Goal: Task Accomplishment & Management: Use online tool/utility

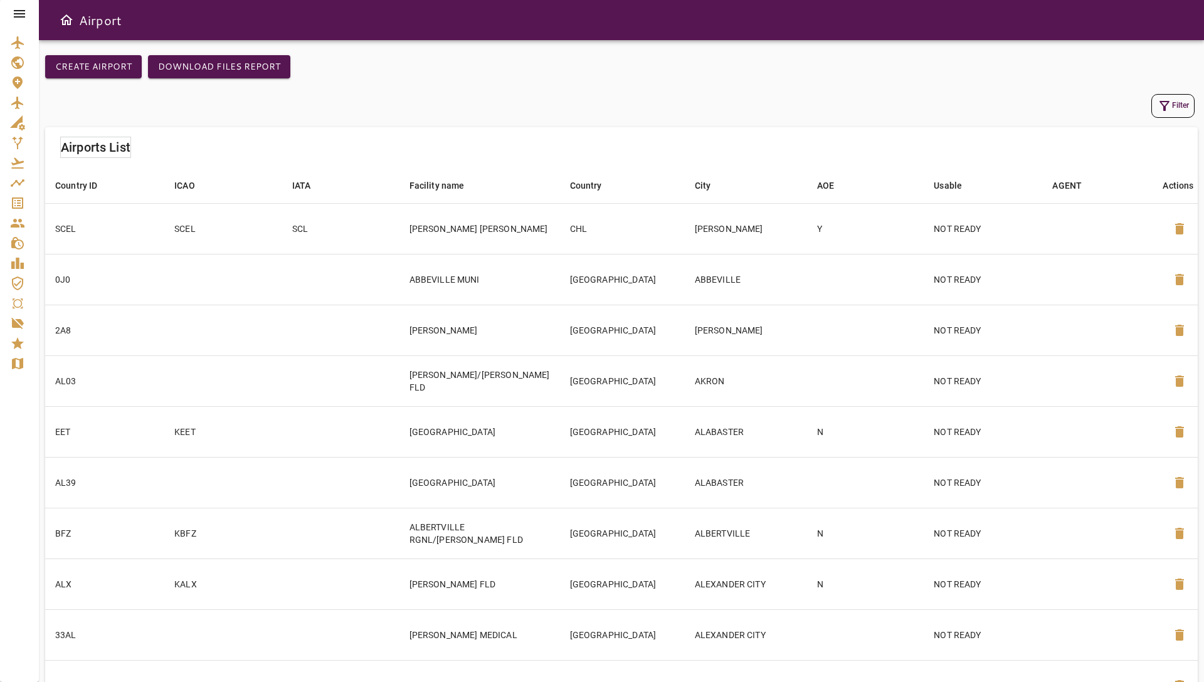
click at [18, 9] on icon at bounding box center [19, 13] width 15 height 15
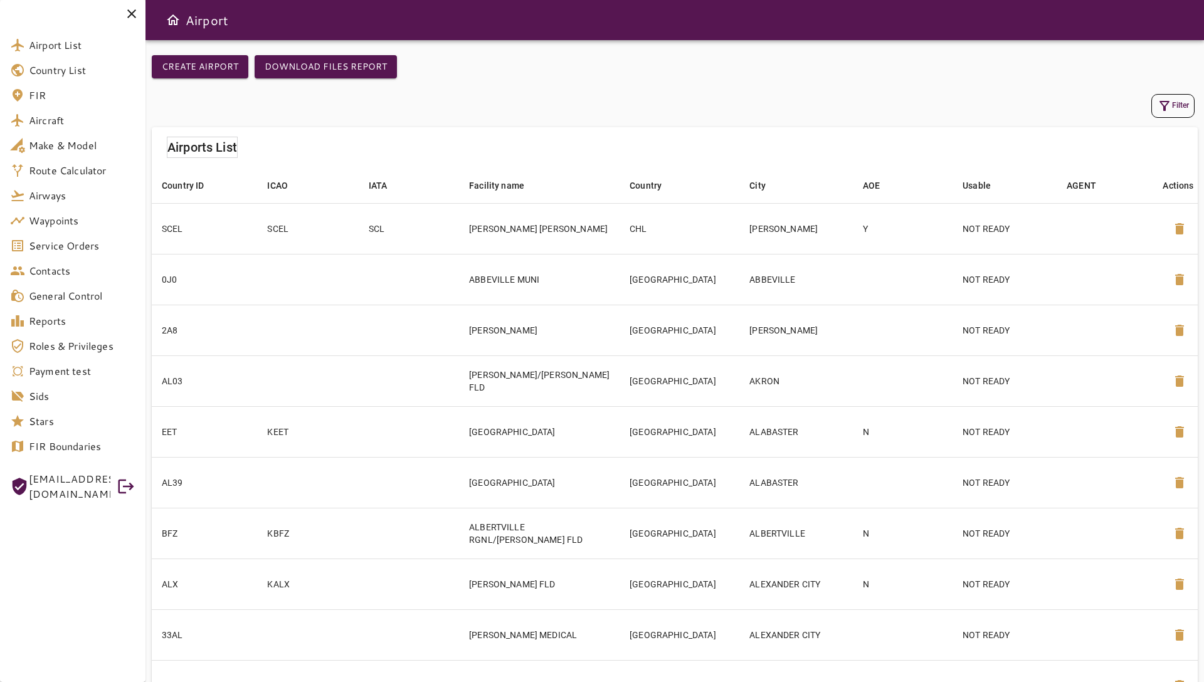
click at [18, 9] on div at bounding box center [72, 14] width 145 height 28
click at [81, 250] on span "Service Orders" at bounding box center [82, 245] width 107 height 15
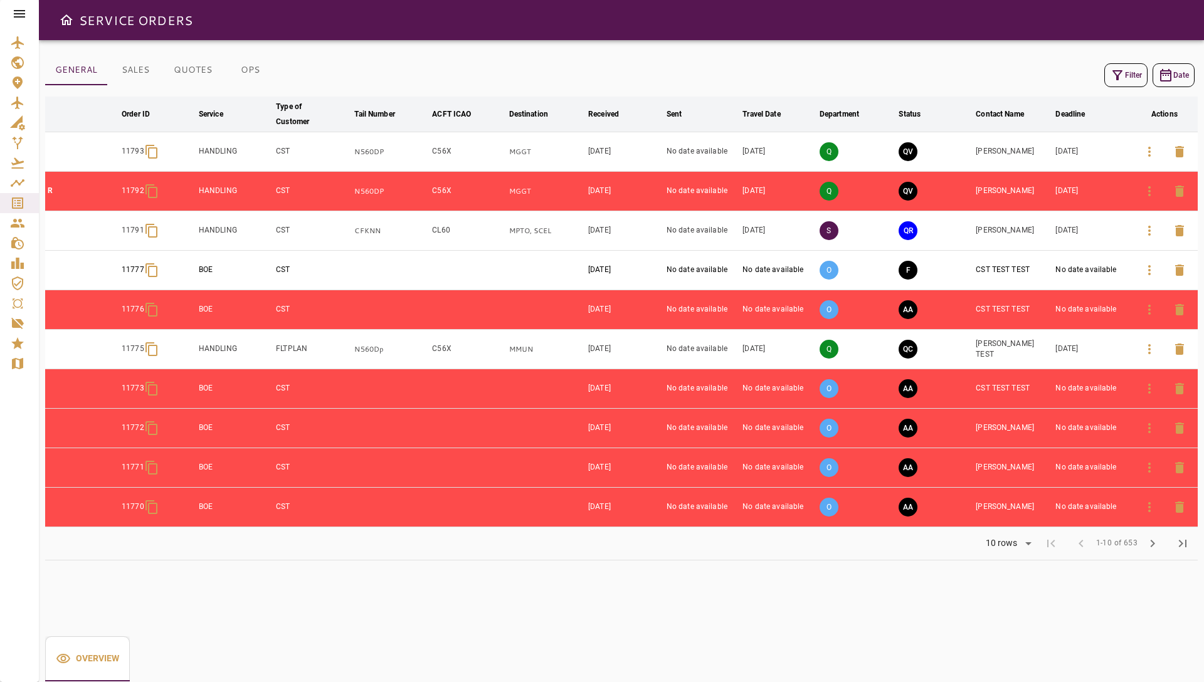
click at [0, 660] on nordpass-portal at bounding box center [0, 682] width 0 height 0
click at [1150, 152] on icon "button" at bounding box center [1149, 152] width 3 height 10
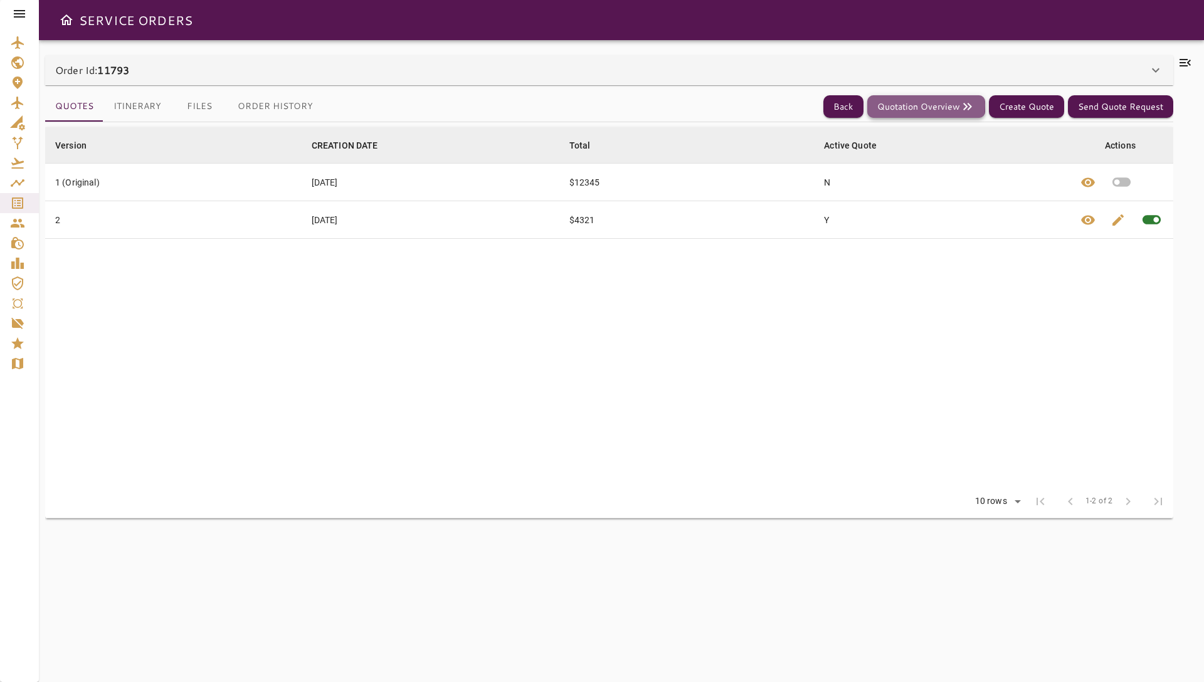
click at [887, 105] on button "Quotation Overview" at bounding box center [926, 106] width 118 height 23
click at [366, 60] on div "Order Id: 11793" at bounding box center [609, 70] width 1128 height 30
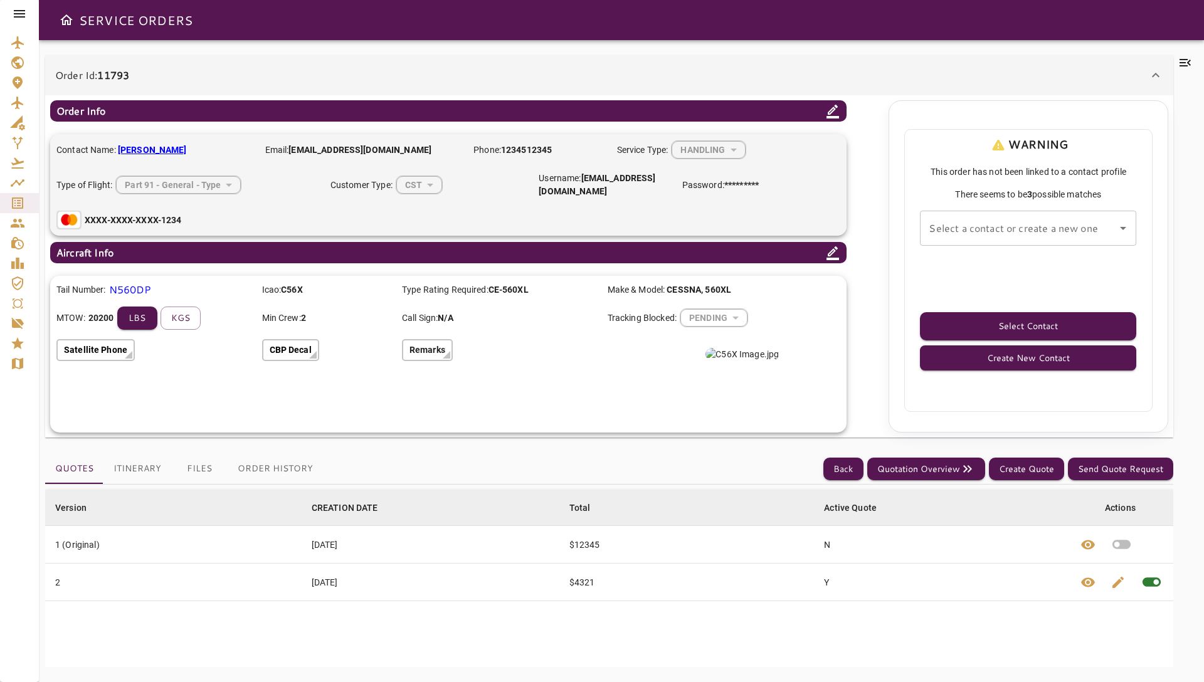
click at [959, 236] on input "Select a contact or create a new one" at bounding box center [1018, 228] width 186 height 24
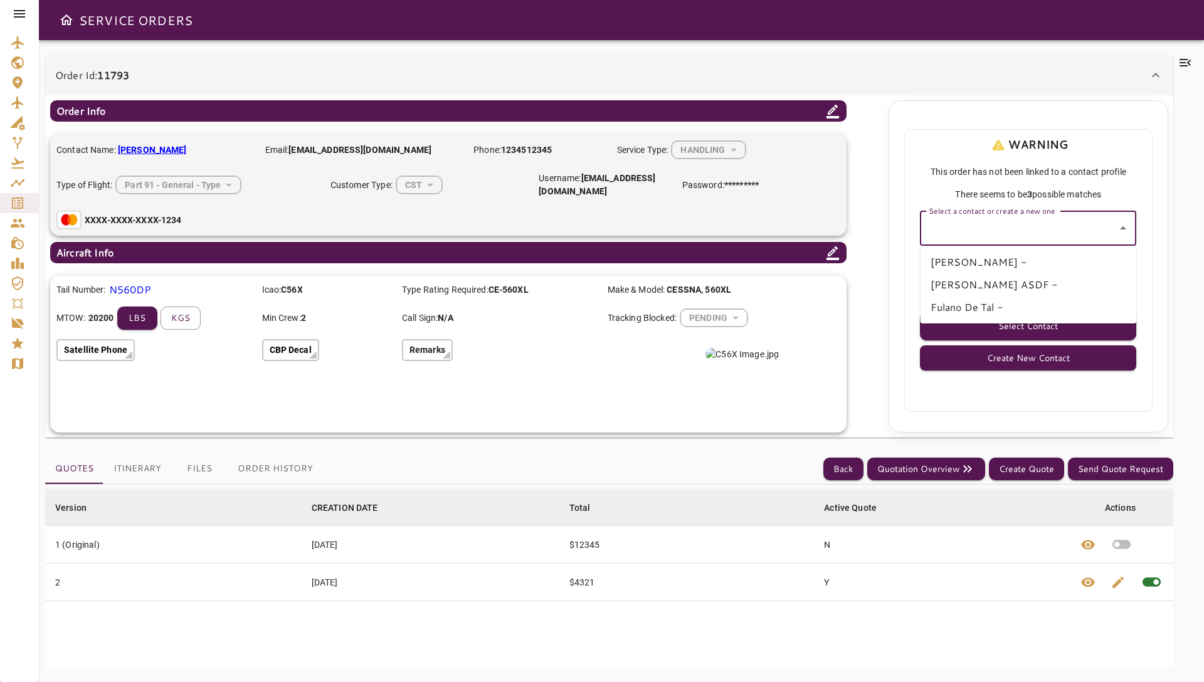
click at [793, 45] on div "Order Id: 11793 Order Info Contact Name: Octavio Paredes Email: octavioroberto@…" at bounding box center [621, 361] width 1165 height 642
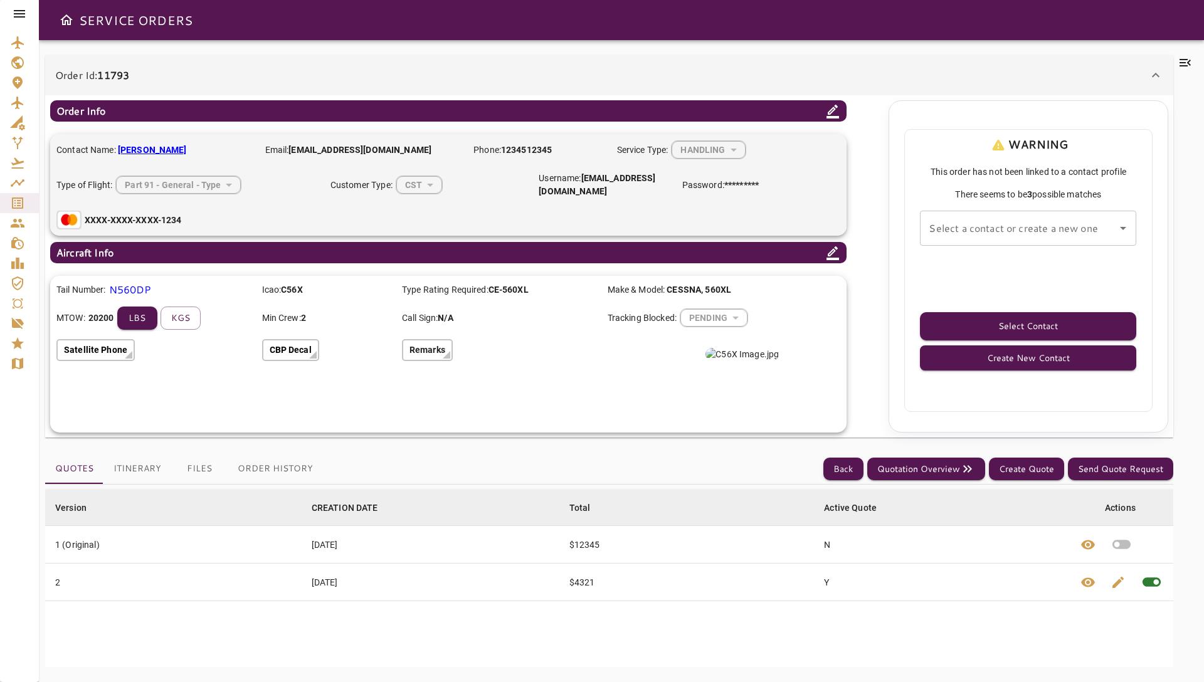
click at [1159, 75] on icon at bounding box center [1155, 75] width 15 height 15
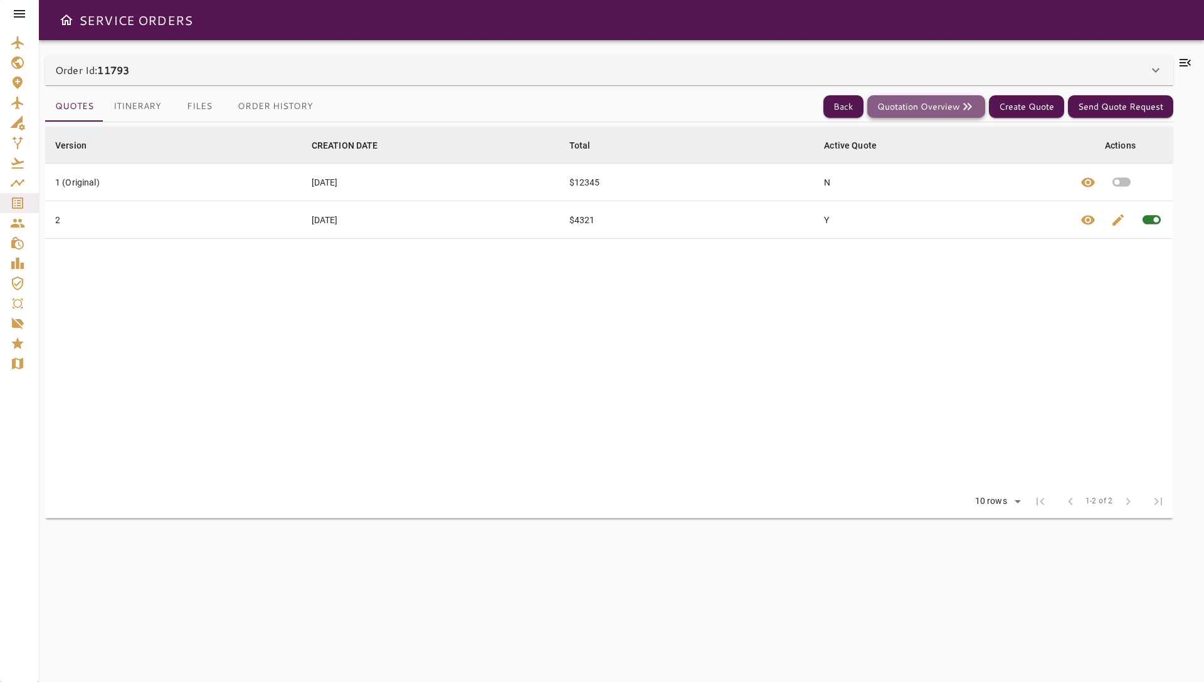
click at [964, 108] on icon "button" at bounding box center [965, 107] width 4 height 8
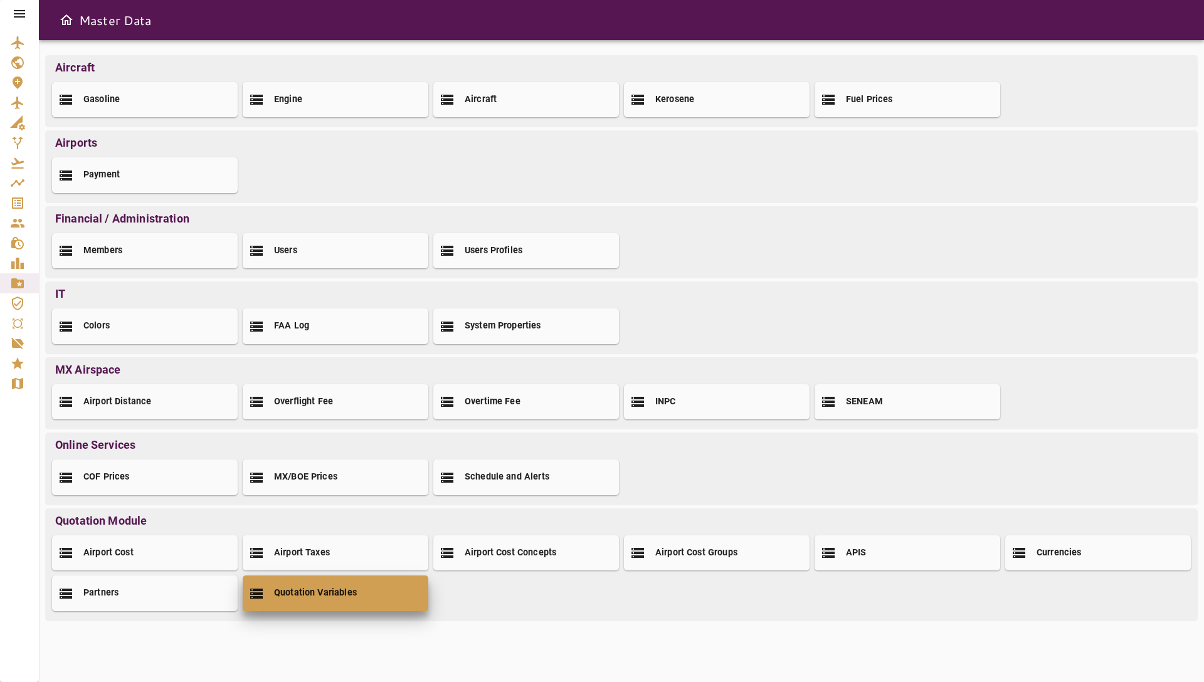
click at [392, 591] on div "Quotation Variables" at bounding box center [336, 592] width 186 height 35
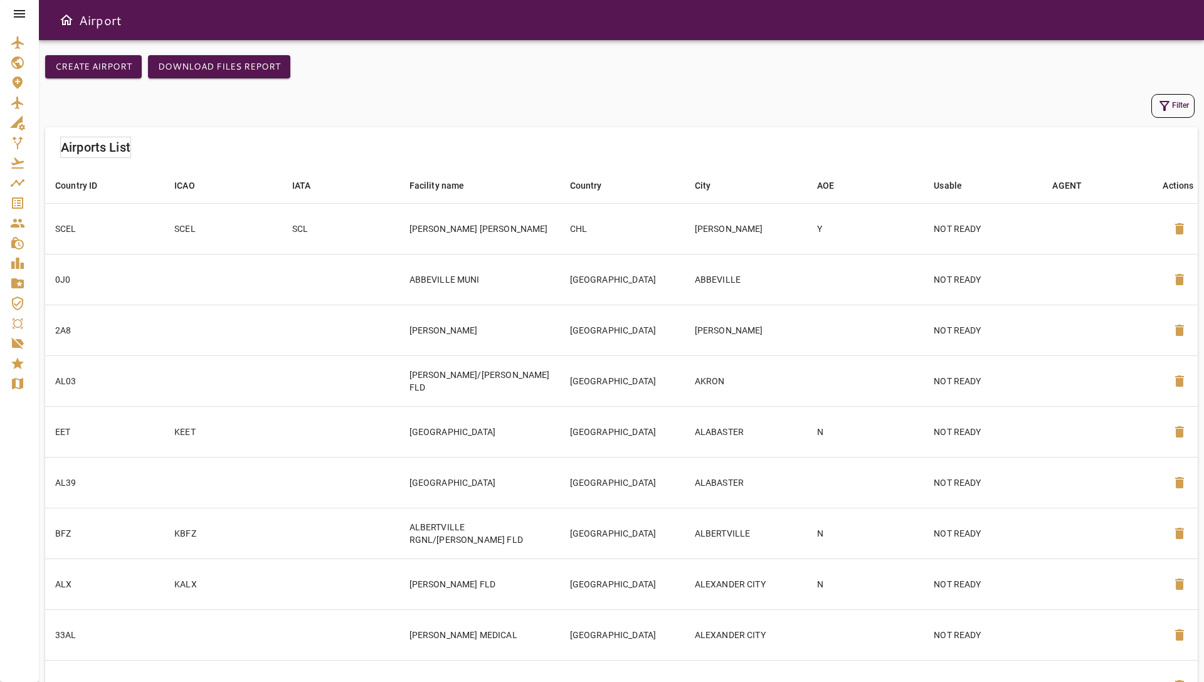
click at [23, 18] on icon at bounding box center [19, 13] width 15 height 15
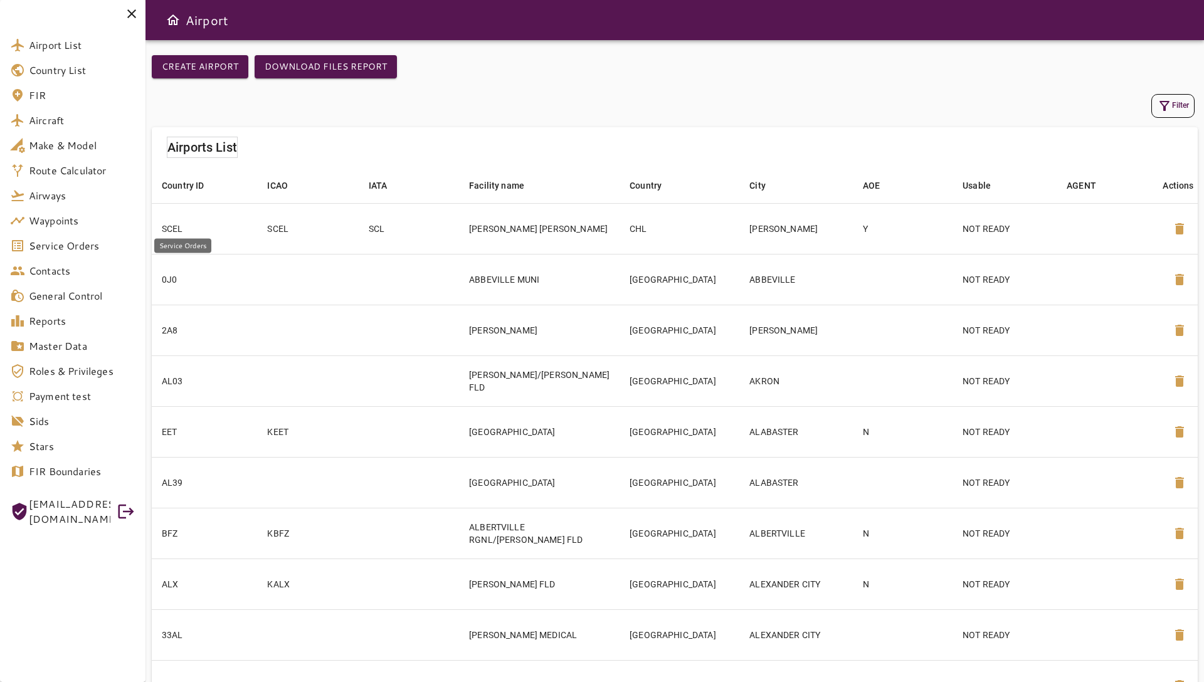
click at [88, 246] on span "Service Orders" at bounding box center [82, 245] width 107 height 15
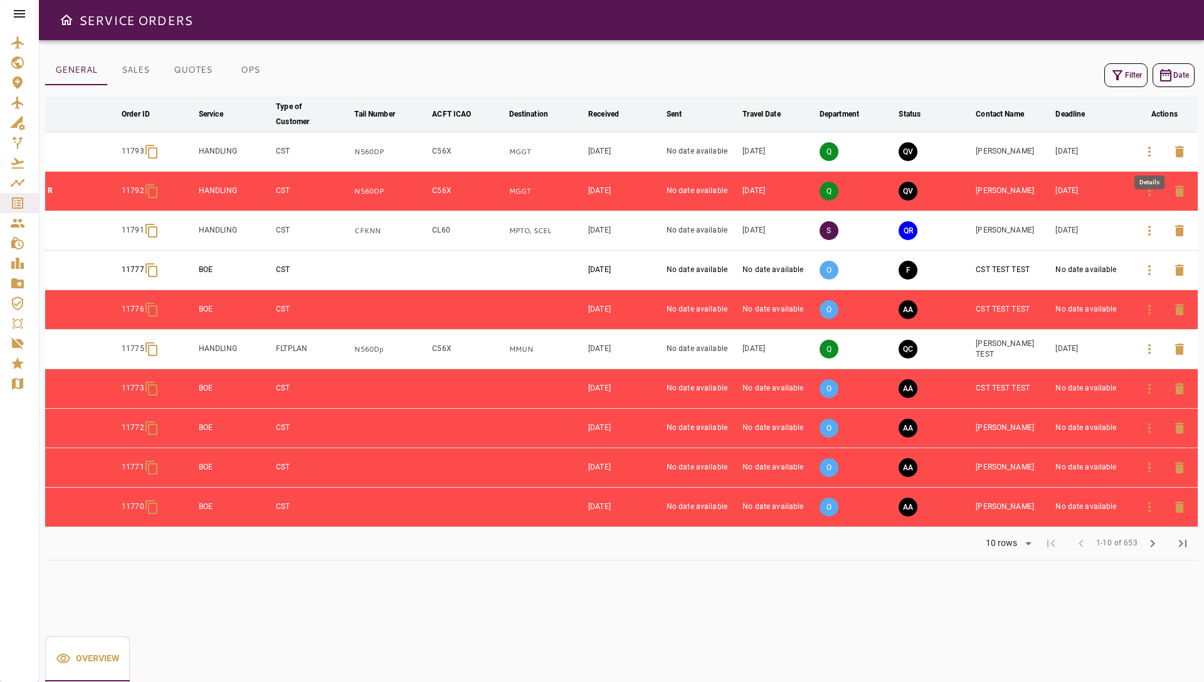
click at [1148, 150] on icon "button" at bounding box center [1149, 152] width 3 height 10
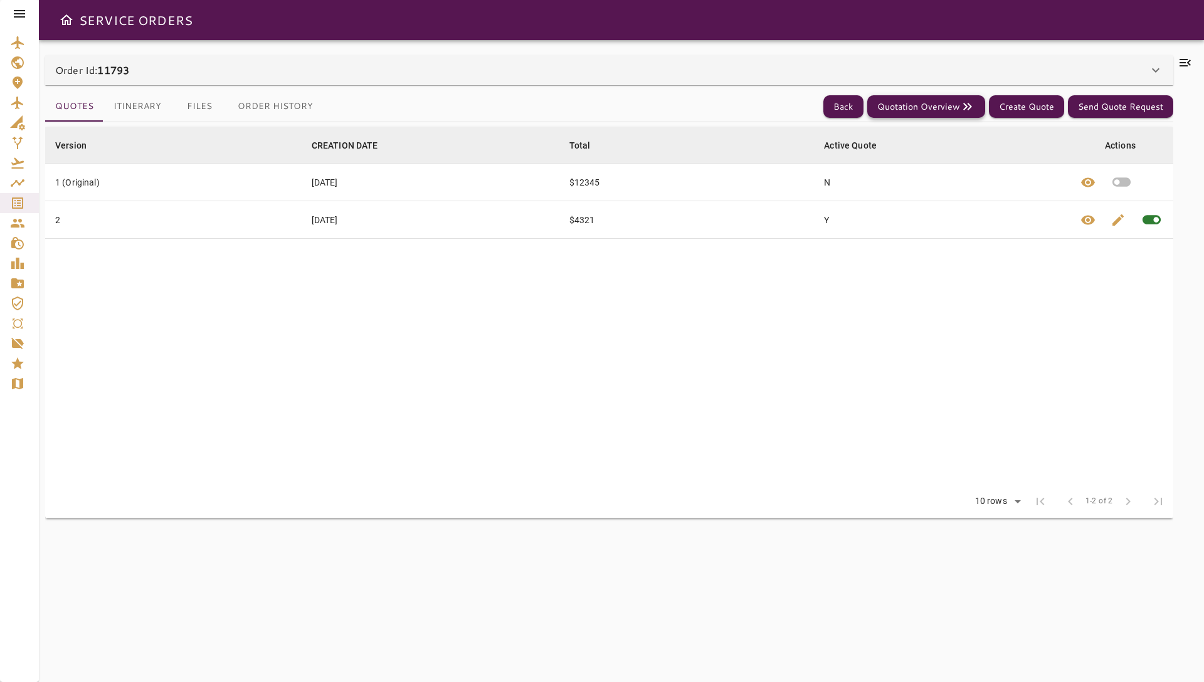
click at [906, 107] on button "Quotation Overview" at bounding box center [926, 106] width 118 height 23
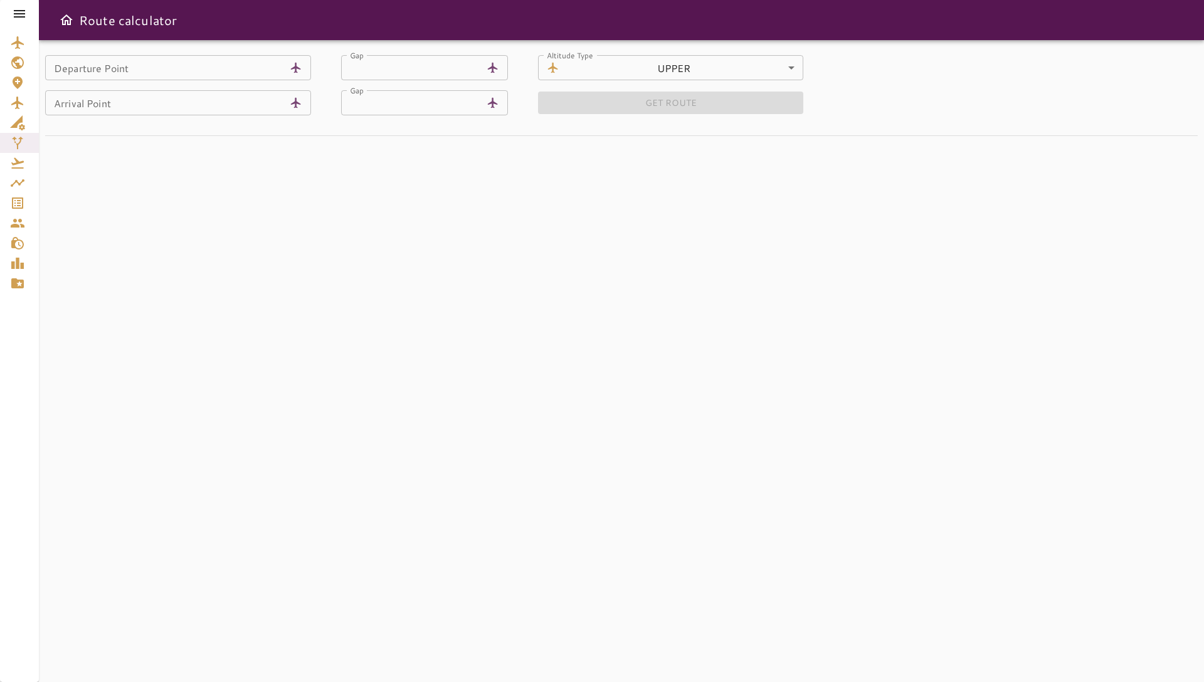
click at [230, 73] on input "Departure Point" at bounding box center [164, 67] width 239 height 25
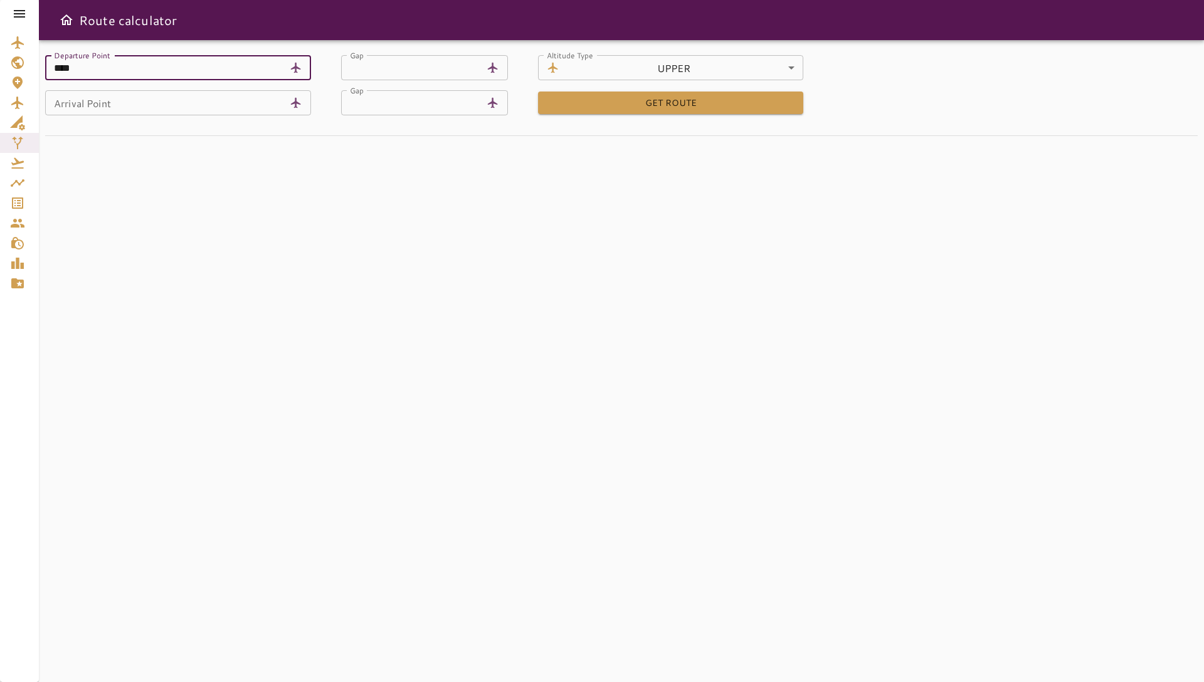
type input "****"
click at [230, 109] on input "Arrival Point" at bounding box center [164, 102] width 239 height 25
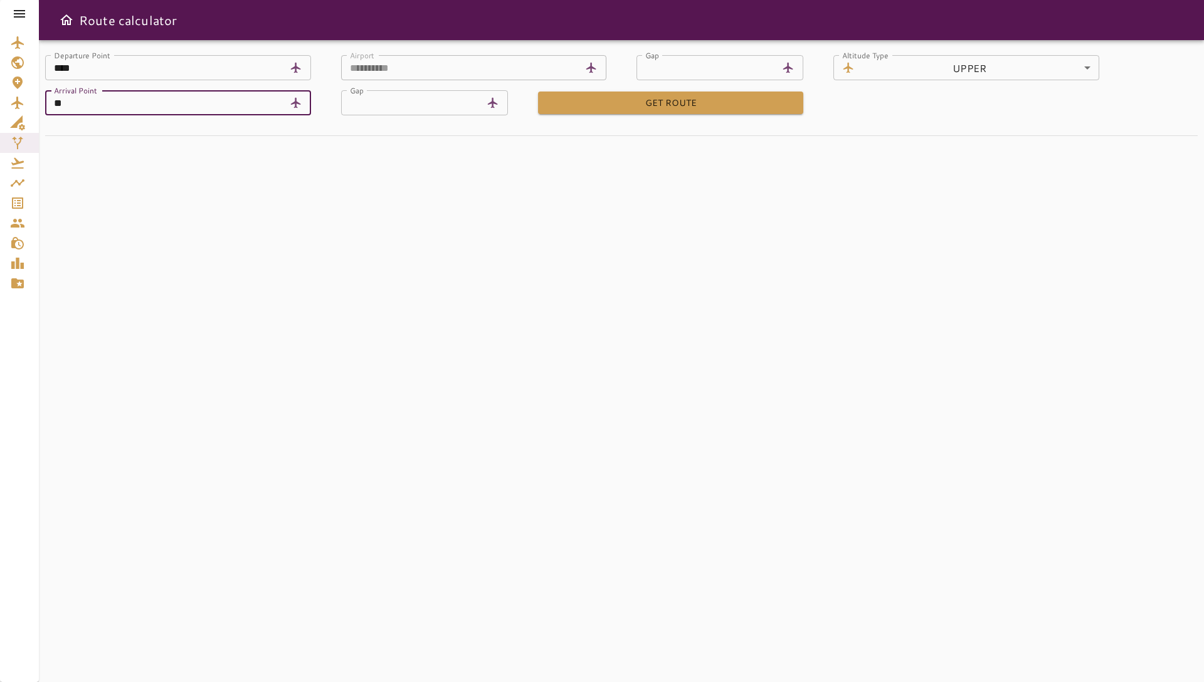
type input "*"
